Goal: Information Seeking & Learning: Learn about a topic

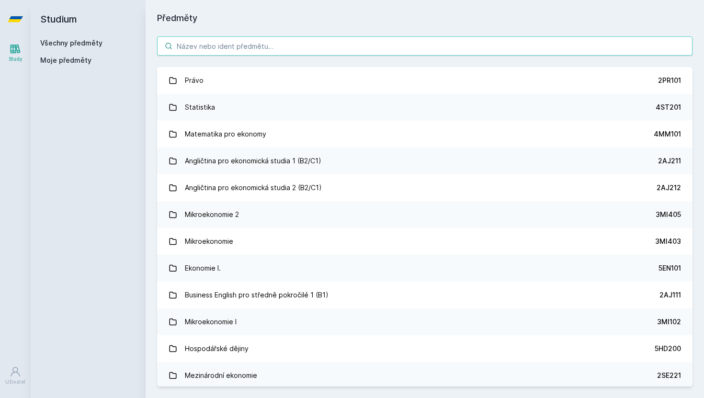
click at [250, 51] on input "search" at bounding box center [424, 45] width 535 height 19
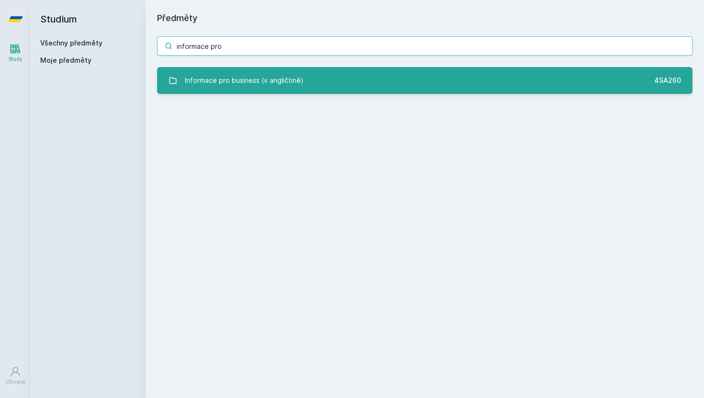
type input "informace pro"
click at [249, 77] on div "Informace pro business (v angličtině)" at bounding box center [244, 80] width 119 height 19
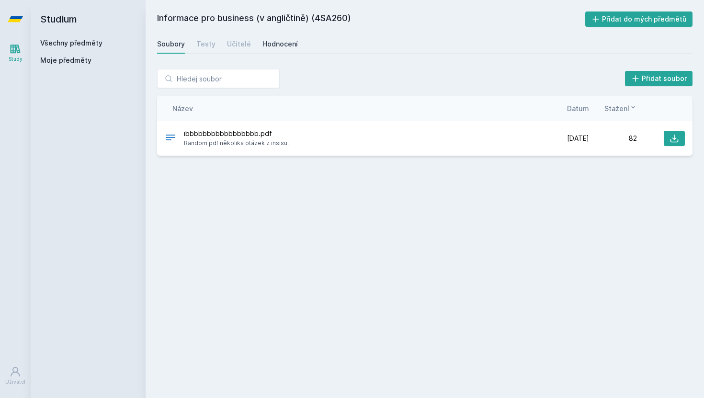
click at [283, 45] on div "Hodnocení" at bounding box center [279, 44] width 35 height 10
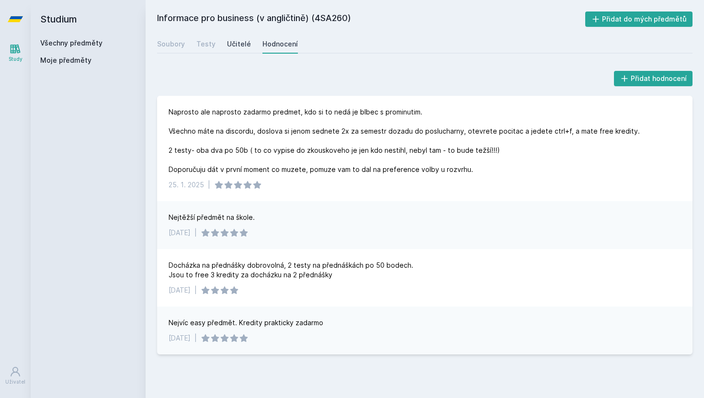
click at [237, 45] on div "Učitelé" at bounding box center [239, 44] width 24 height 10
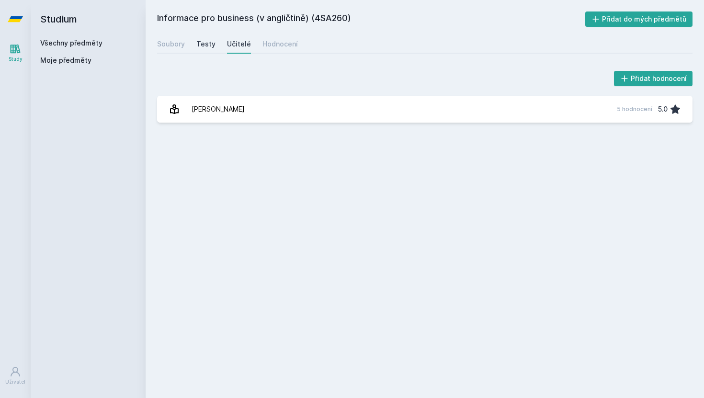
click at [210, 46] on div "Testy" at bounding box center [205, 44] width 19 height 10
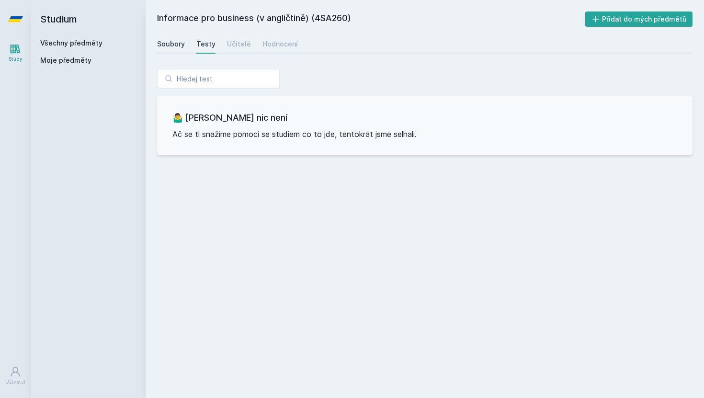
click at [170, 40] on div "Soubory" at bounding box center [171, 44] width 28 height 10
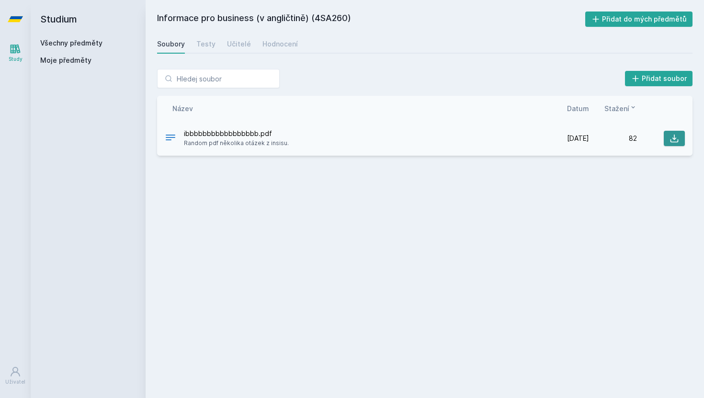
click at [665, 139] on button at bounding box center [674, 138] width 21 height 15
